Goal: Find specific page/section: Find specific page/section

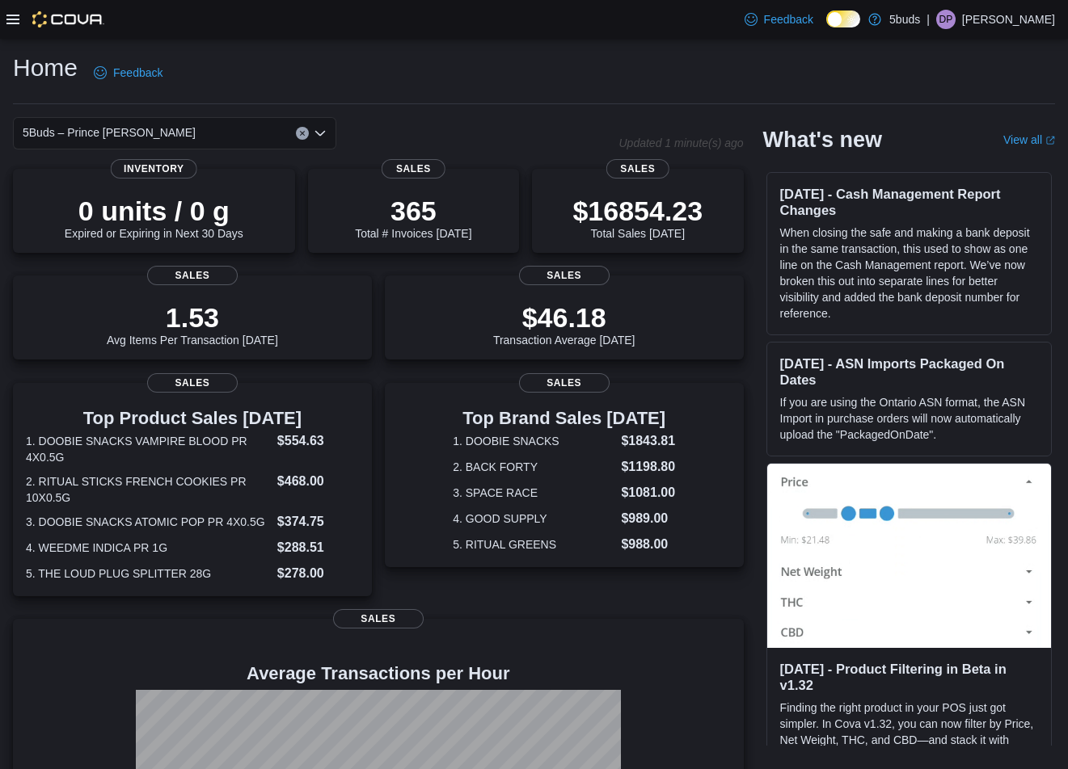
click at [11, 10] on div at bounding box center [55, 19] width 98 height 39
click at [11, 19] on icon at bounding box center [12, 20] width 13 height 10
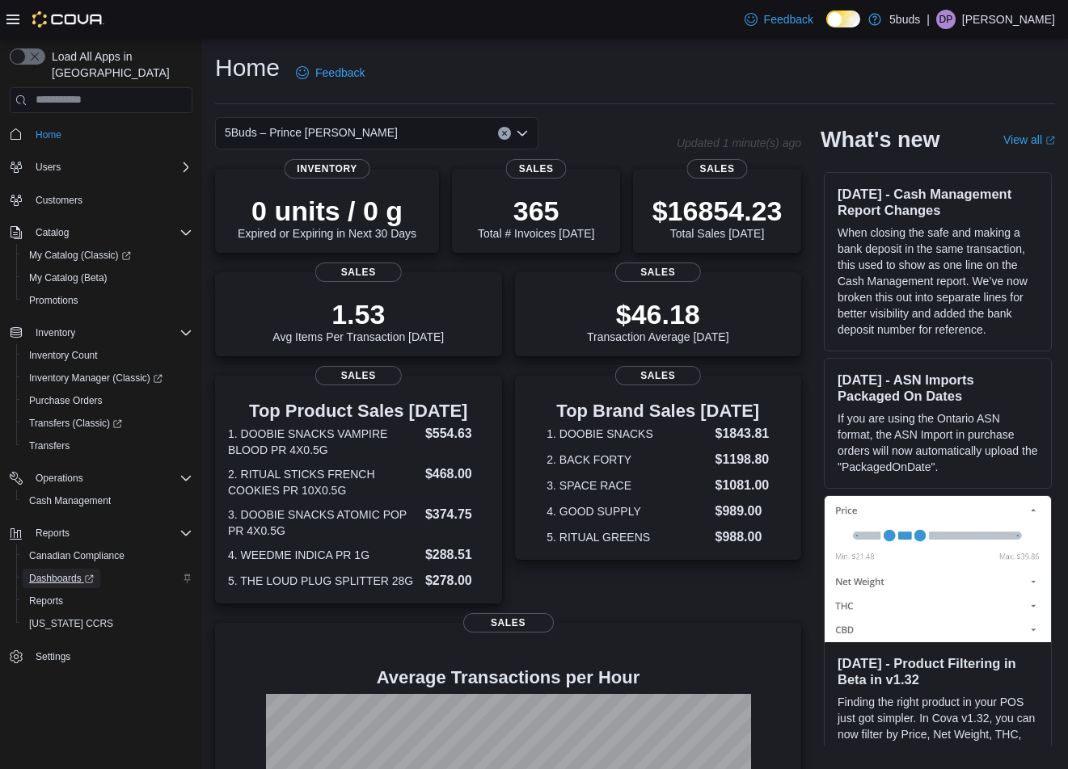
click at [82, 572] on span "Dashboards" at bounding box center [61, 578] width 65 height 13
